Goal: Task Accomplishment & Management: Use online tool/utility

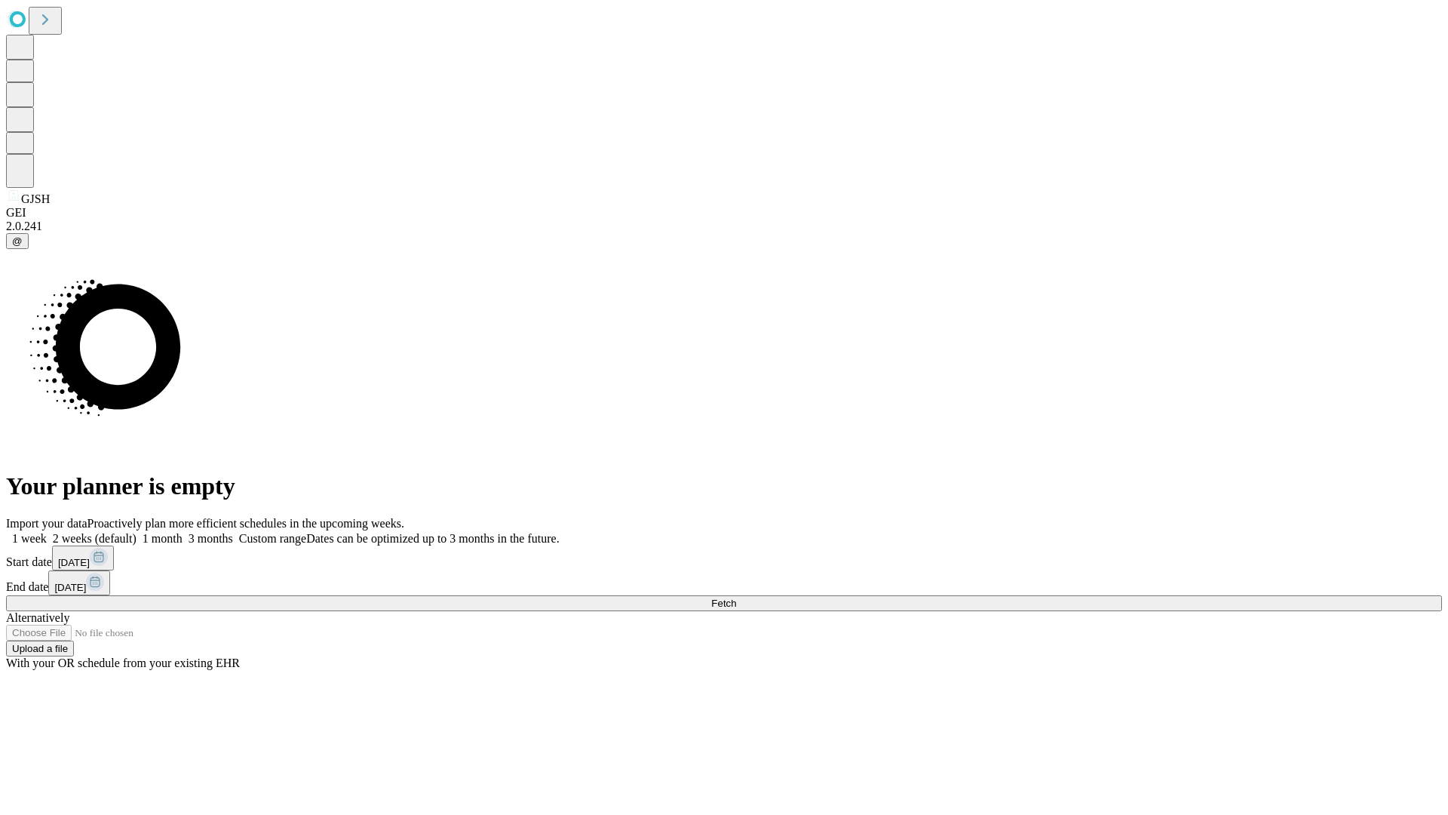
click at [736, 597] on span "Fetch" at bounding box center [723, 602] width 25 height 11
